Goal: Information Seeking & Learning: Learn about a topic

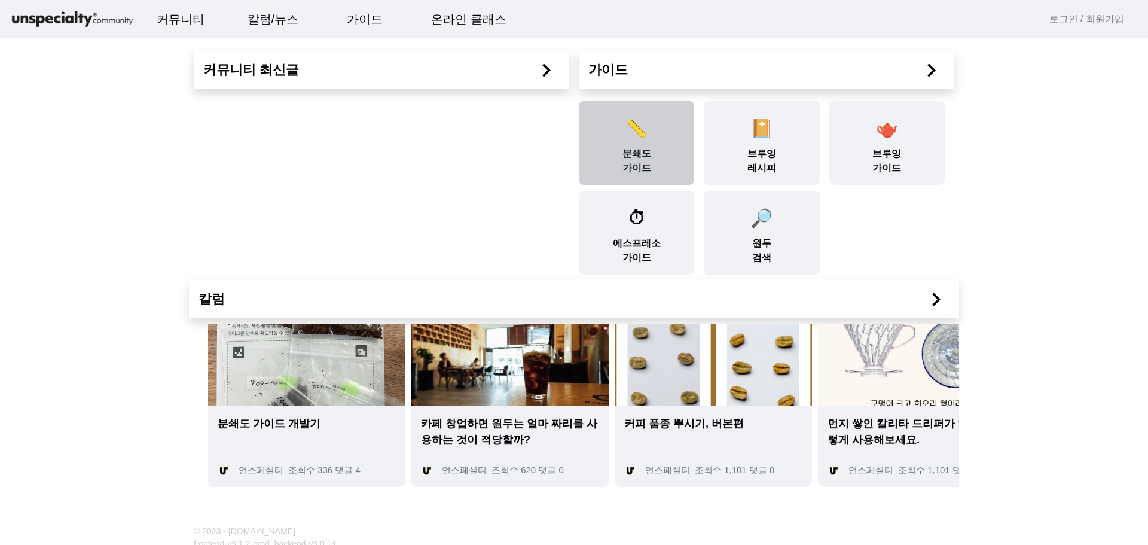
click at [635, 158] on div "📏 분쇄도 가이드" at bounding box center [636, 143] width 115 height 84
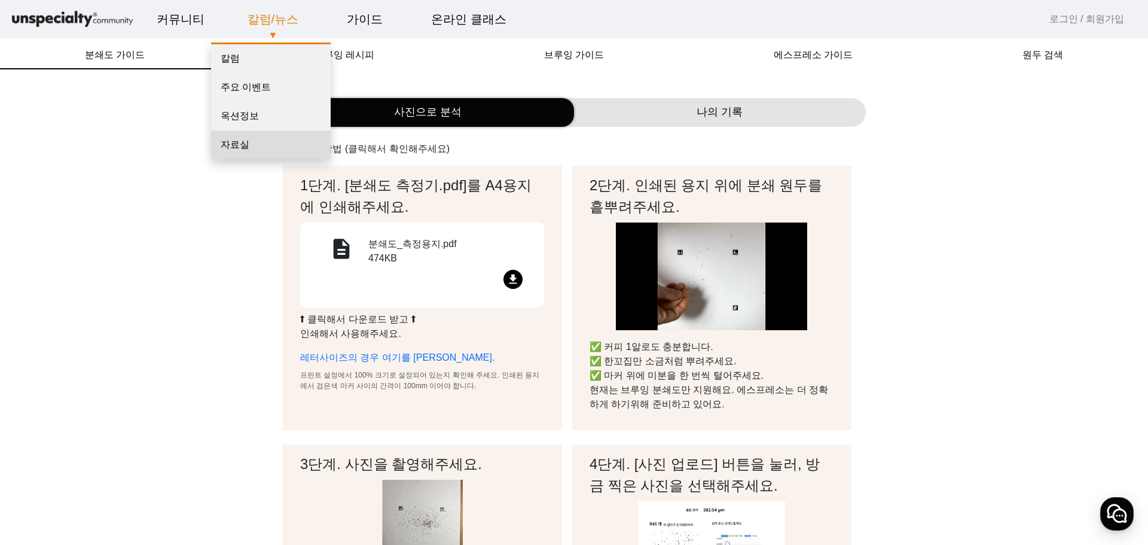
click at [240, 144] on link "자료실" at bounding box center [271, 144] width 120 height 29
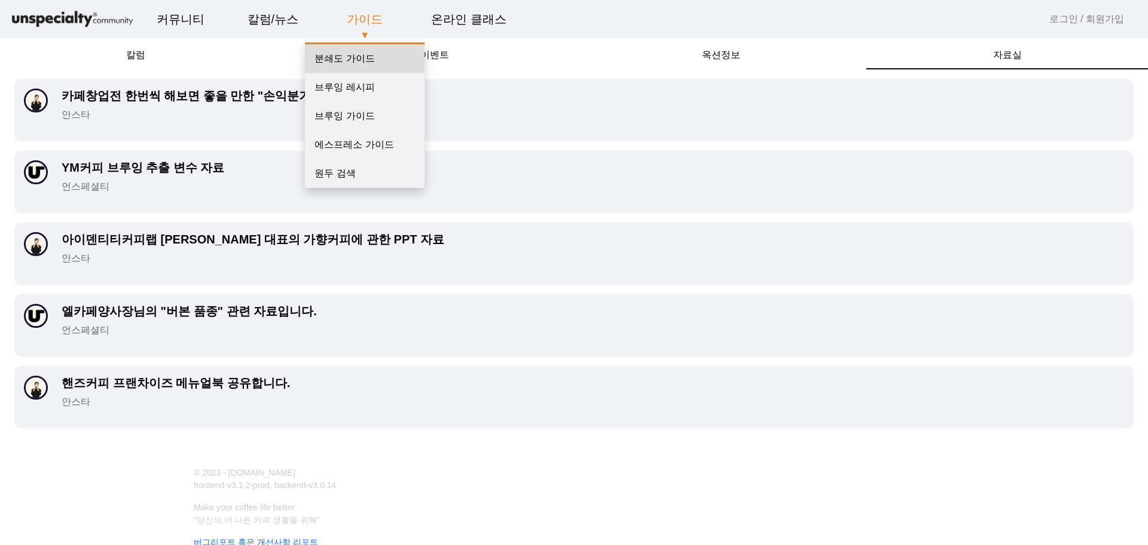
click at [350, 60] on link "분쇄도 가이드" at bounding box center [365, 58] width 120 height 29
